Goal: Information Seeking & Learning: Learn about a topic

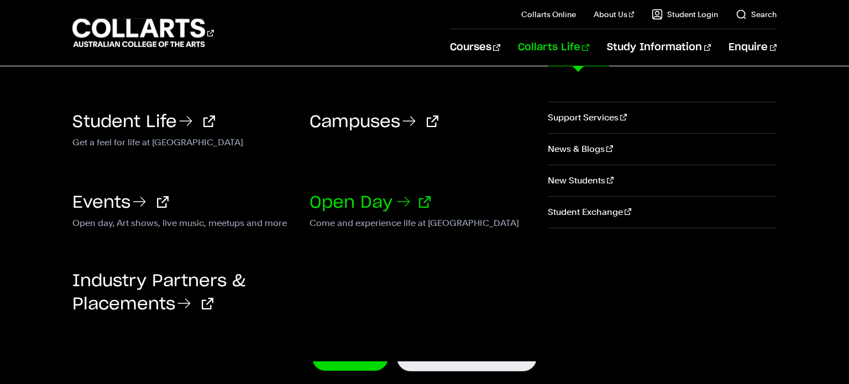
click at [382, 203] on link "Open Day" at bounding box center [369, 202] width 121 height 17
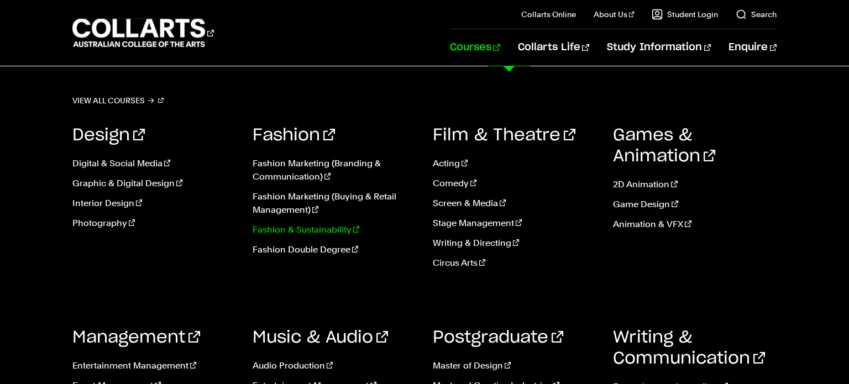
scroll to position [351, 0]
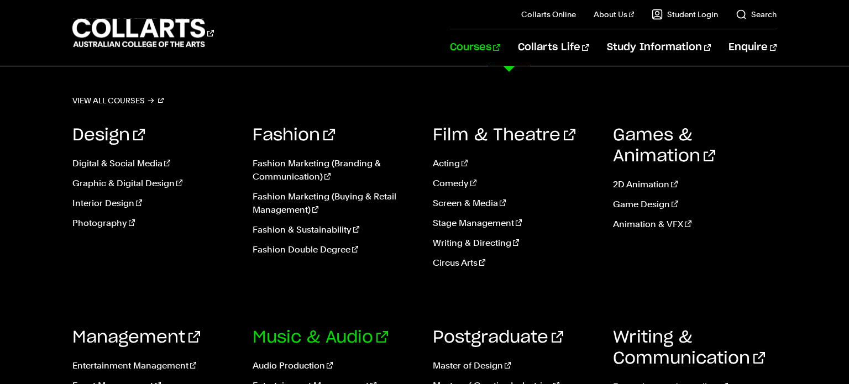
click at [289, 335] on link "Music & Audio" at bounding box center [319, 337] width 135 height 17
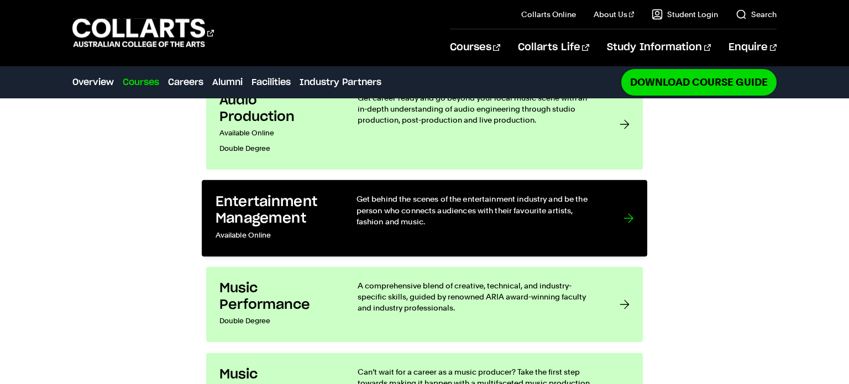
scroll to position [962, 0]
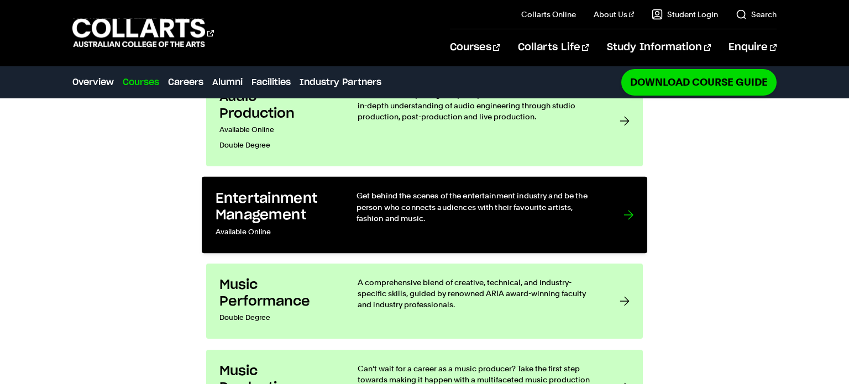
click at [386, 277] on div "A comprehensive blend of creative, technical, and industry-specific skills, gui…" at bounding box center [477, 301] width 240 height 49
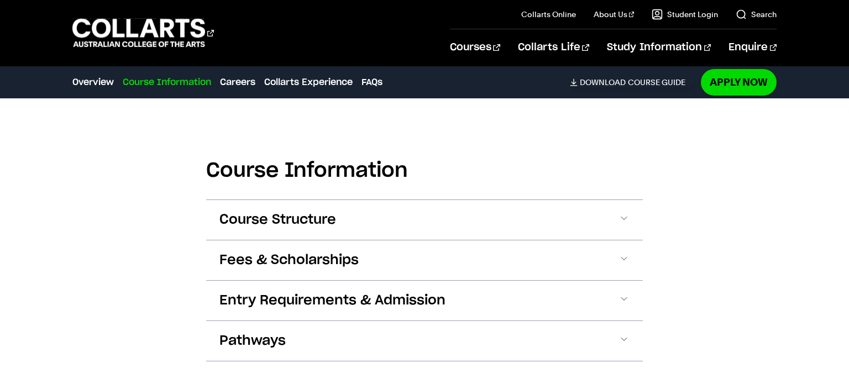
scroll to position [978, 0]
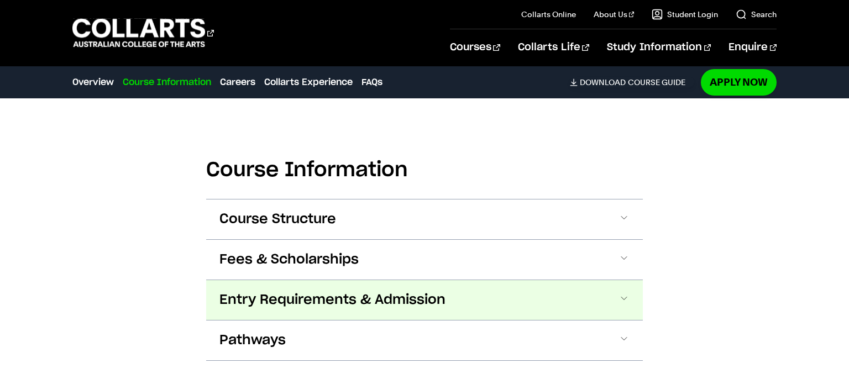
click at [617, 286] on button "Entry Requirements & Admission" at bounding box center [424, 300] width 436 height 40
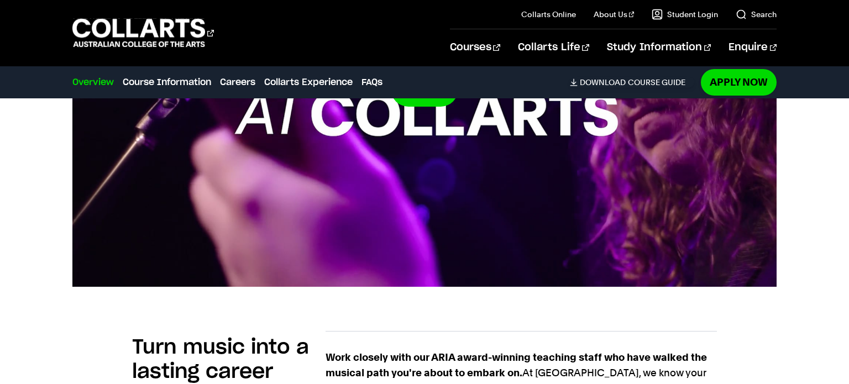
scroll to position [0, 0]
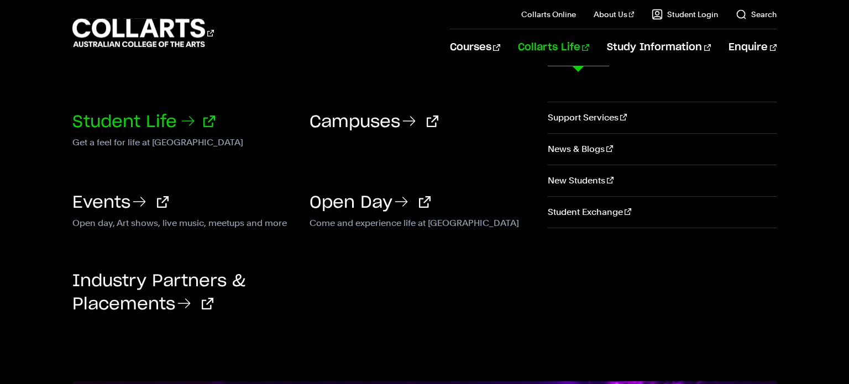
click at [135, 125] on link "Student Life" at bounding box center [143, 122] width 143 height 17
